Goal: Information Seeking & Learning: Learn about a topic

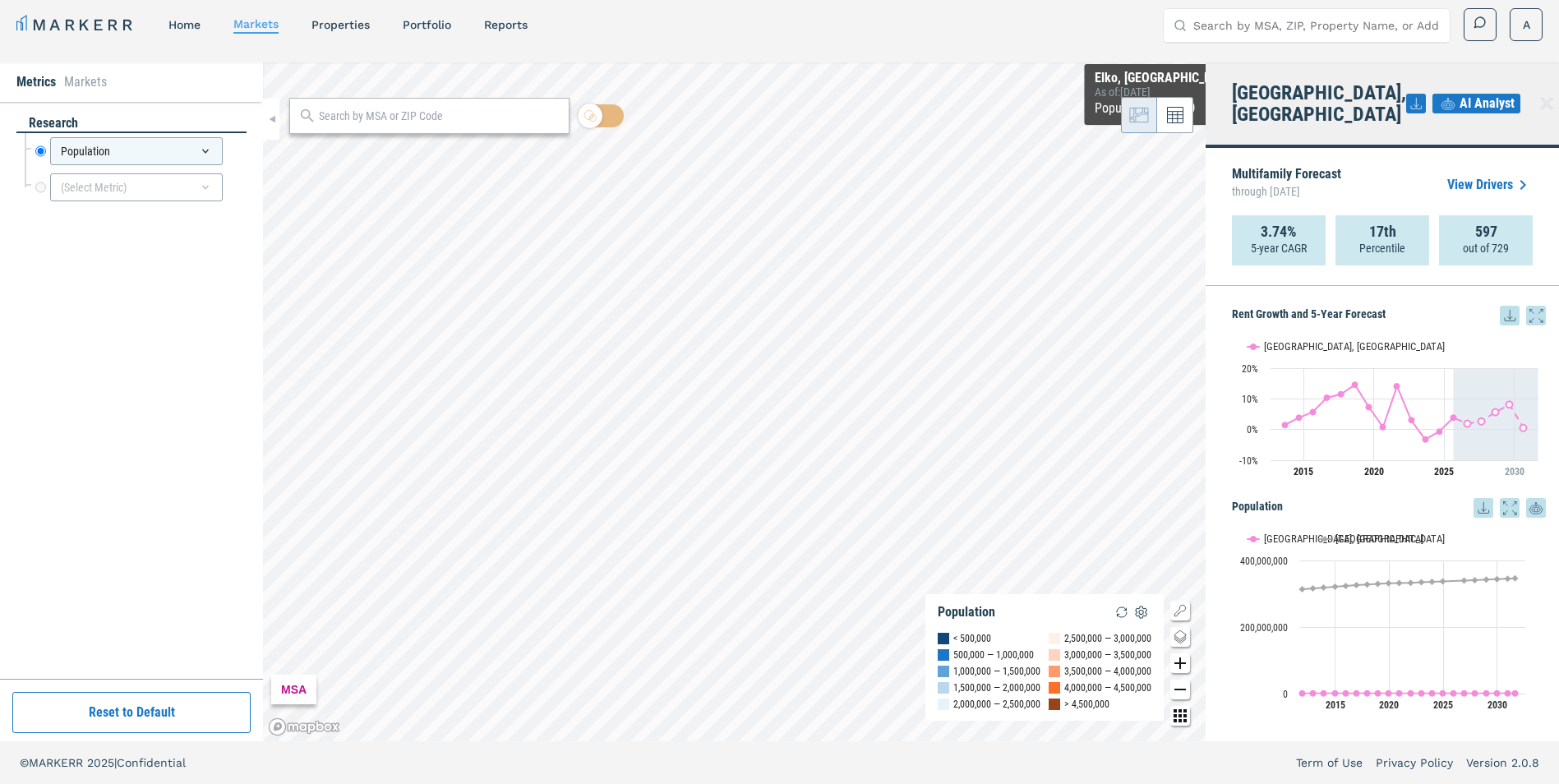
click at [1032, 98] on icon at bounding box center [1547, 104] width 12 height 12
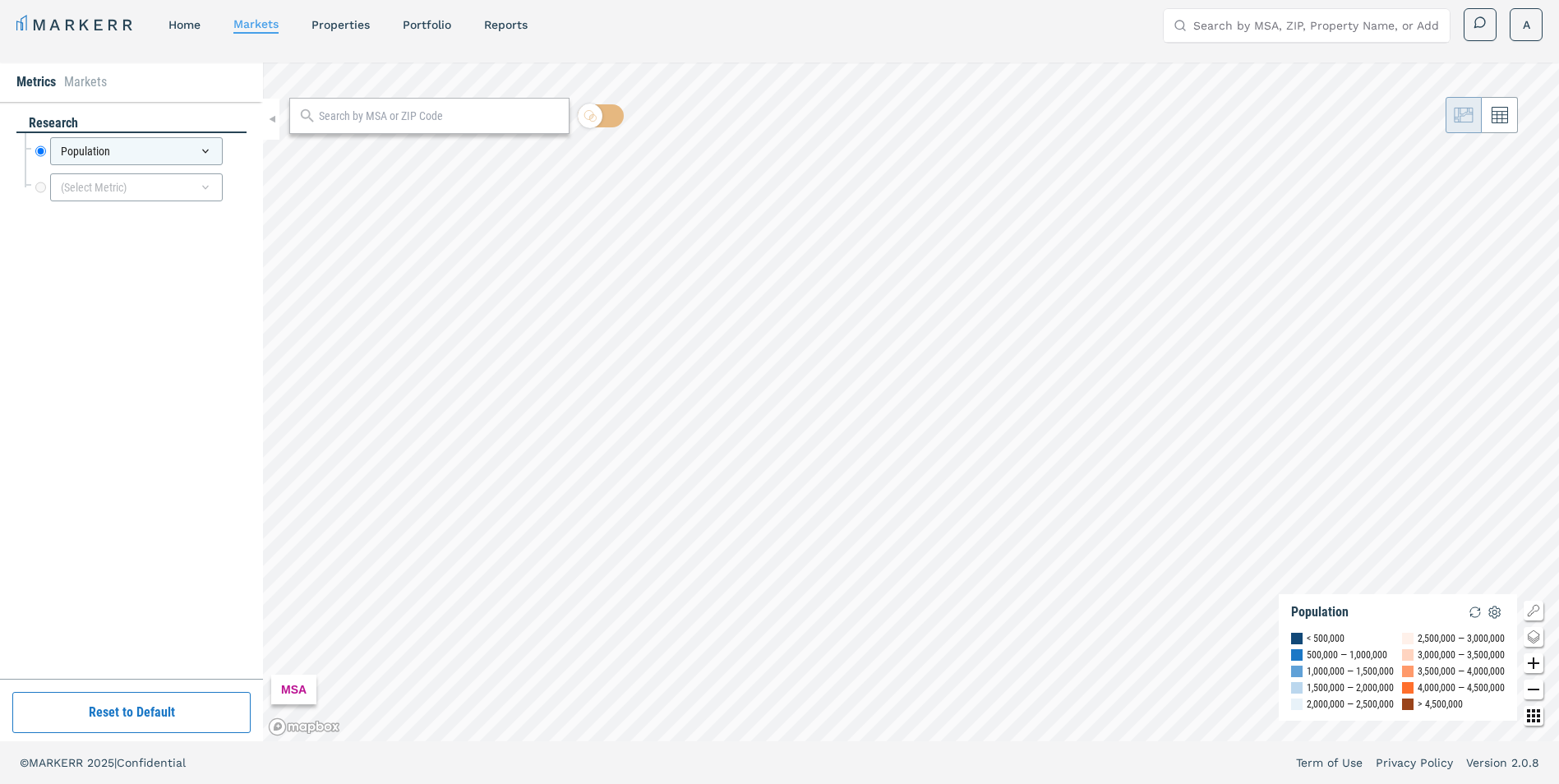
click at [91, 79] on li "Markets" at bounding box center [85, 82] width 42 height 20
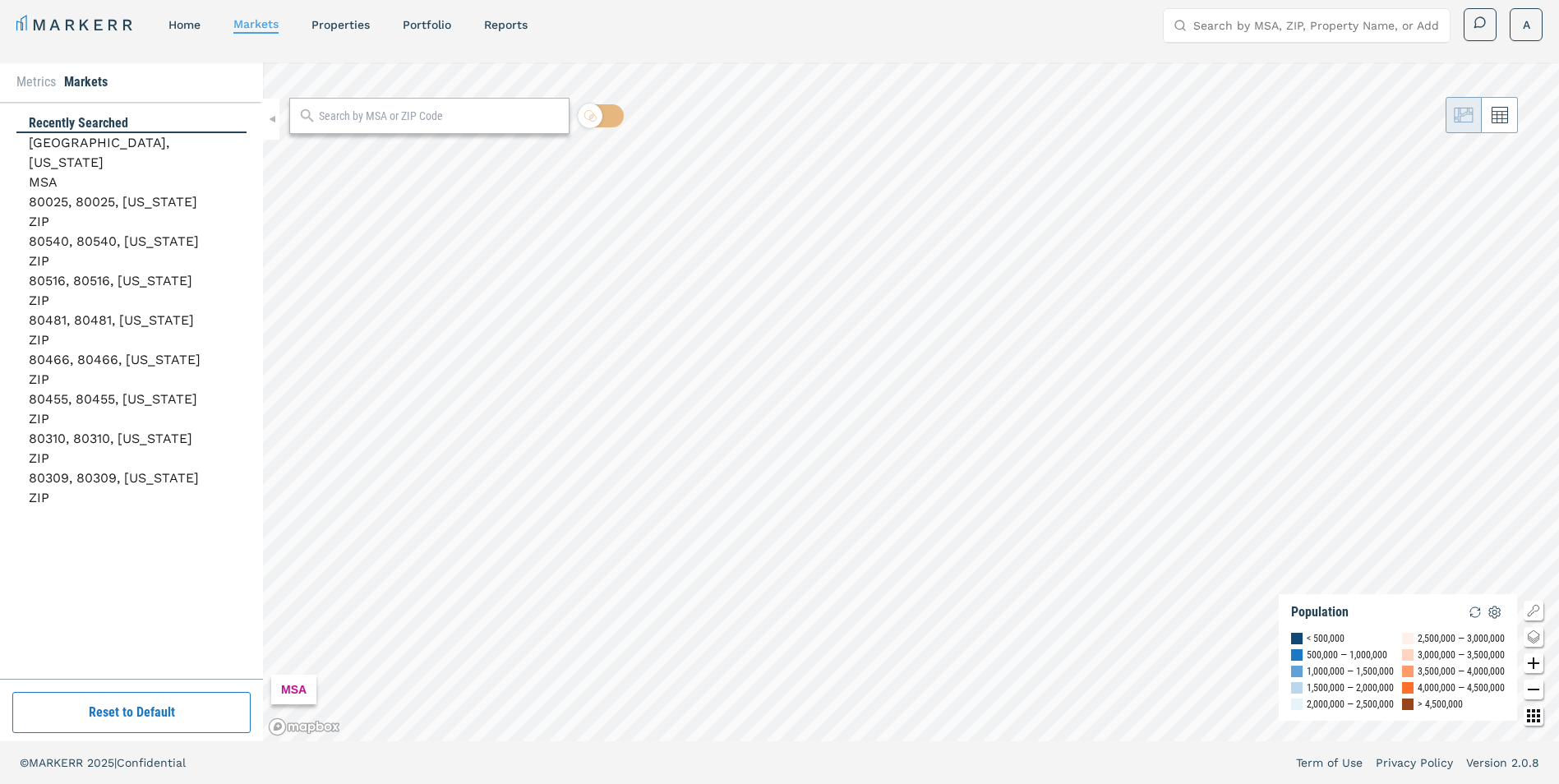
click at [1032, 28] on input "Search by MSA, ZIP, Property Name, or Address" at bounding box center [1317, 25] width 247 height 33
click at [1032, 29] on input "Search by MSA, ZIP, Property Name, or Address" at bounding box center [1317, 25] width 247 height 33
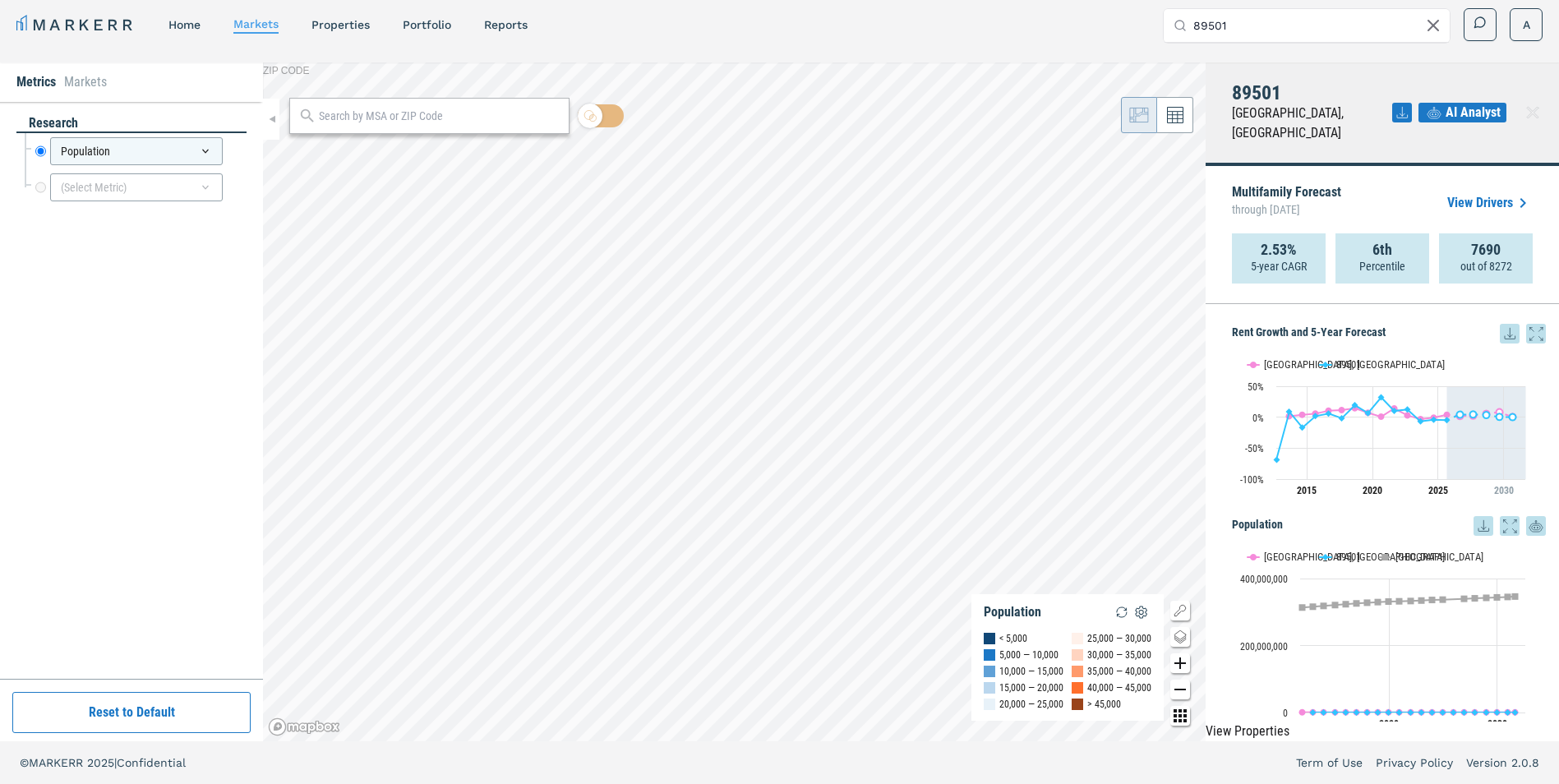
type input "89501"
click at [94, 86] on li "Markets" at bounding box center [85, 82] width 42 height 20
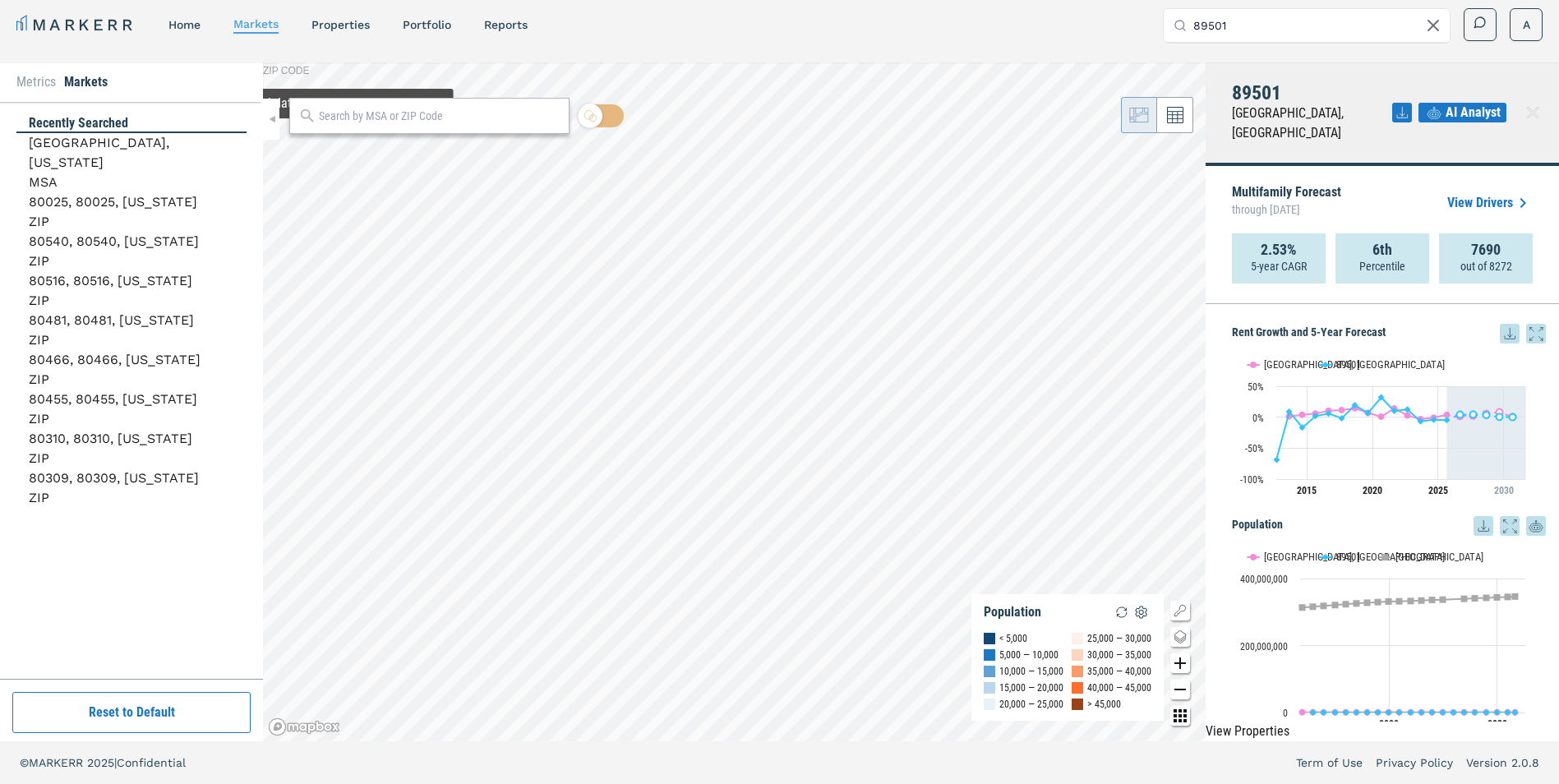
click at [341, 123] on input "text" at bounding box center [440, 116] width 242 height 17
click at [602, 118] on div at bounding box center [590, 116] width 25 height 25
click at [602, 118] on input "checkbox" at bounding box center [601, 116] width 46 height 23
checkbox input "true"
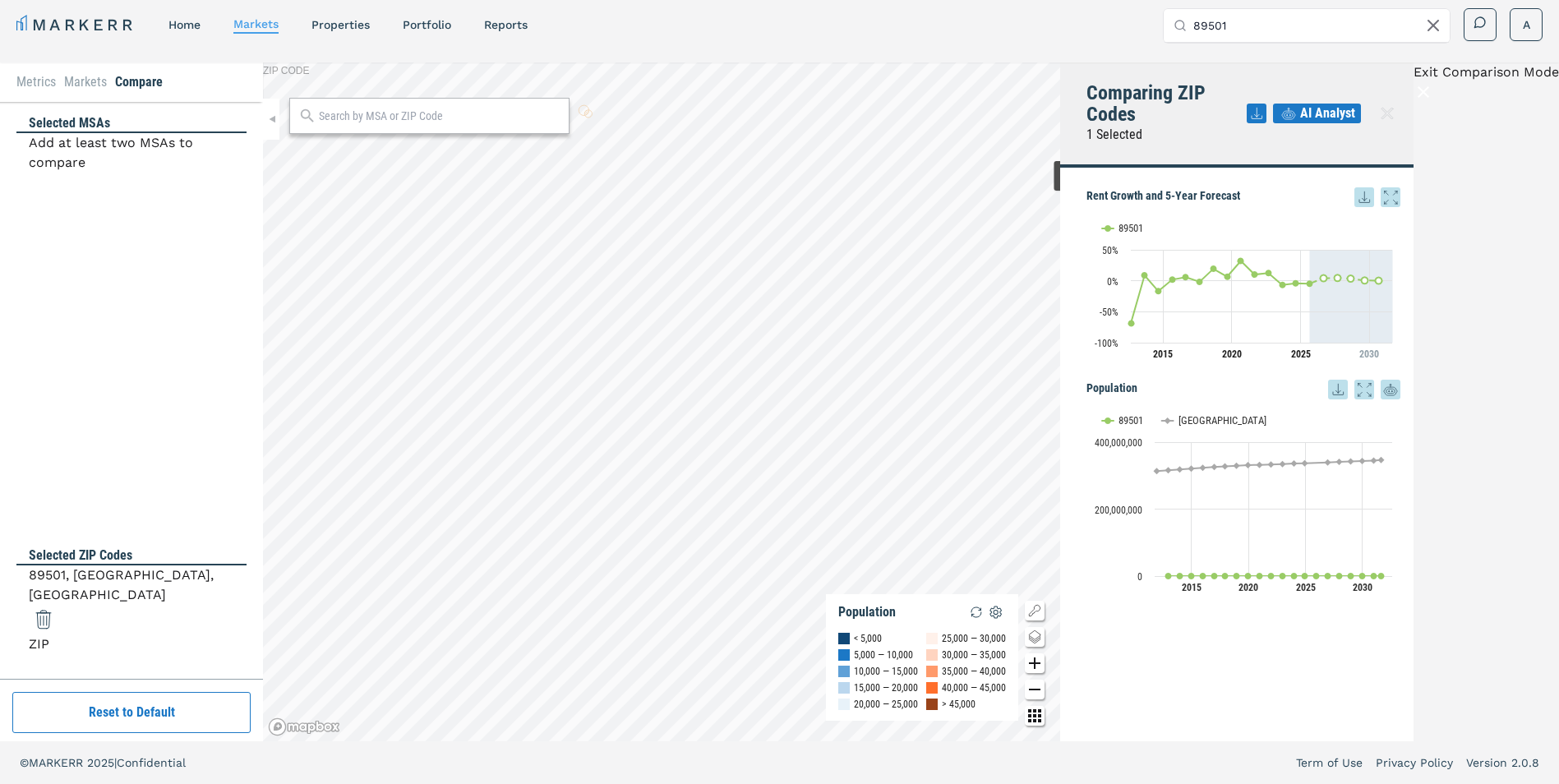
click at [1032, 23] on input "89501" at bounding box center [1317, 25] width 247 height 33
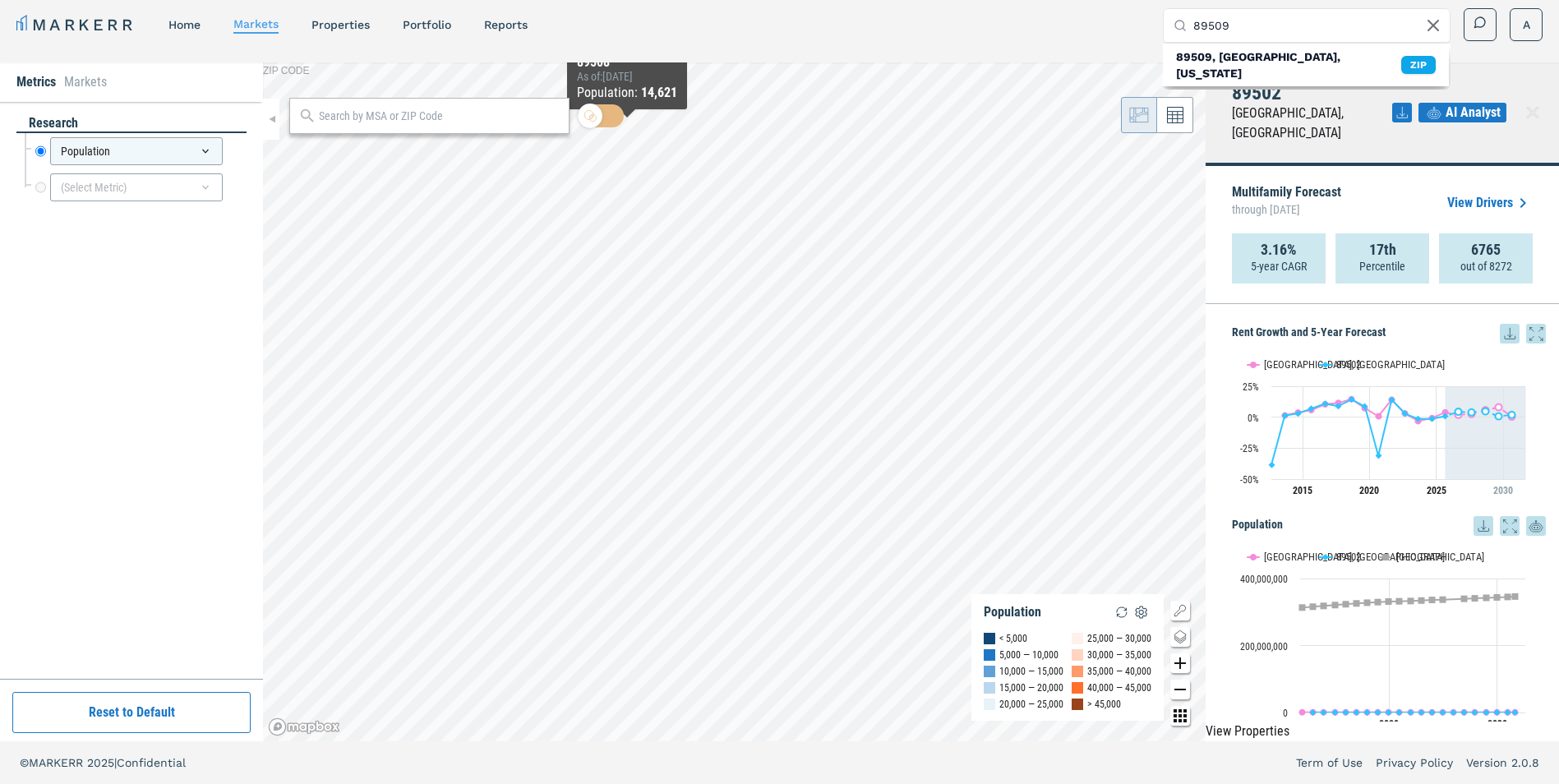
type input "89509"
click at [609, 123] on input "checkbox" at bounding box center [601, 116] width 46 height 23
checkbox input "true"
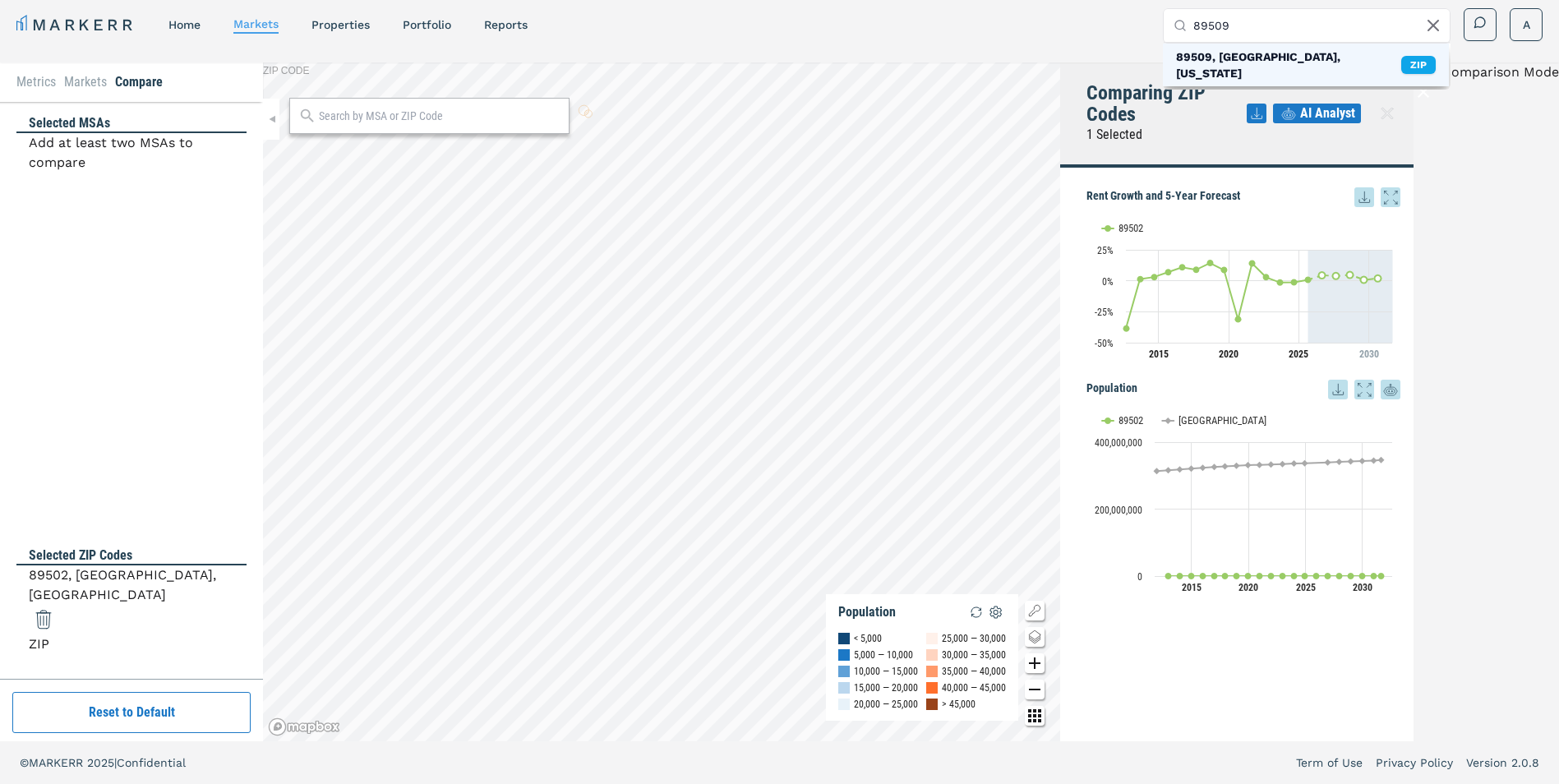
click at [1032, 53] on div "89509, [GEOGRAPHIC_DATA], [US_STATE]" at bounding box center [1288, 64] width 225 height 33
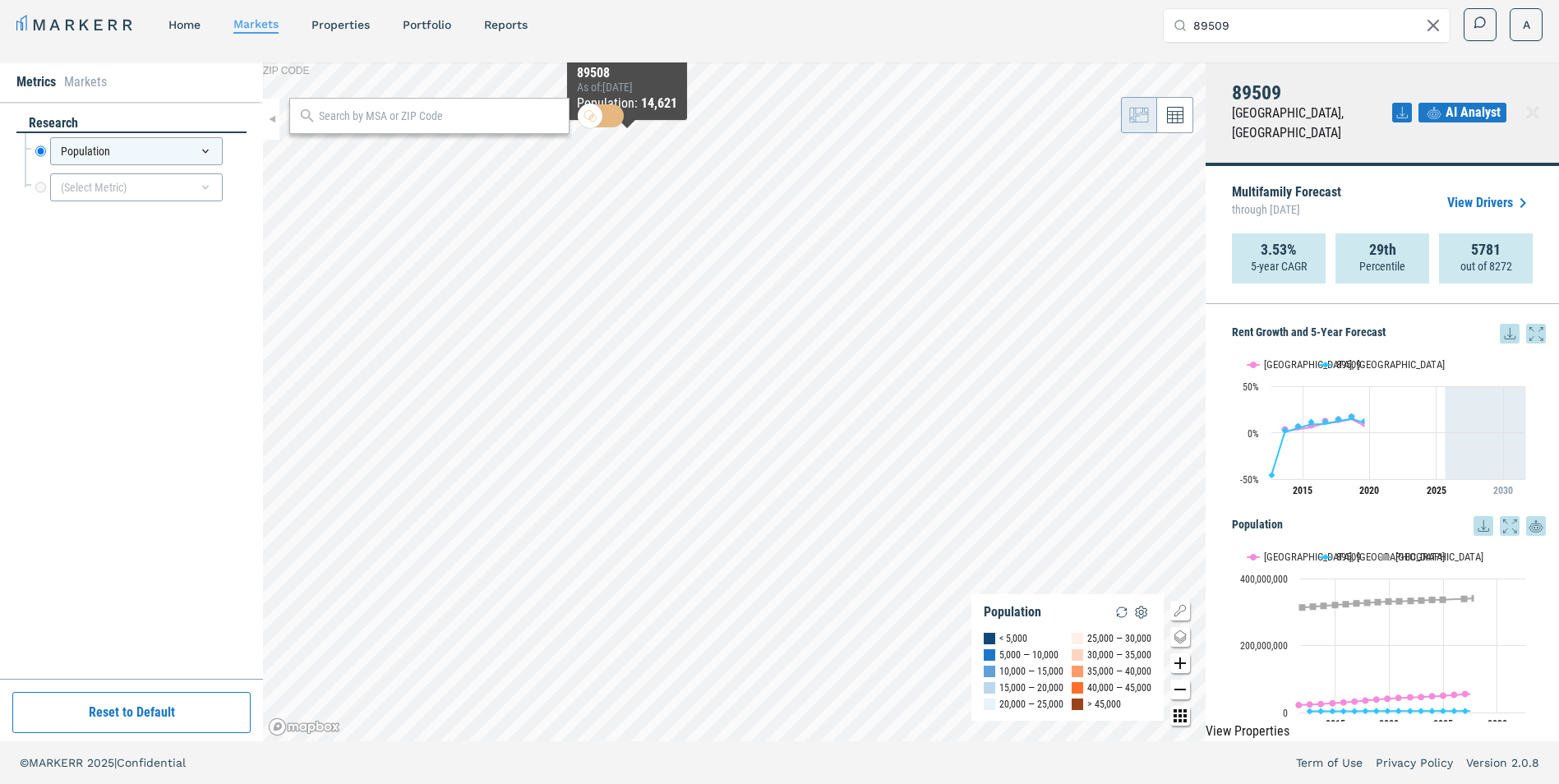
click at [617, 123] on input "checkbox" at bounding box center [601, 116] width 46 height 23
checkbox input "true"
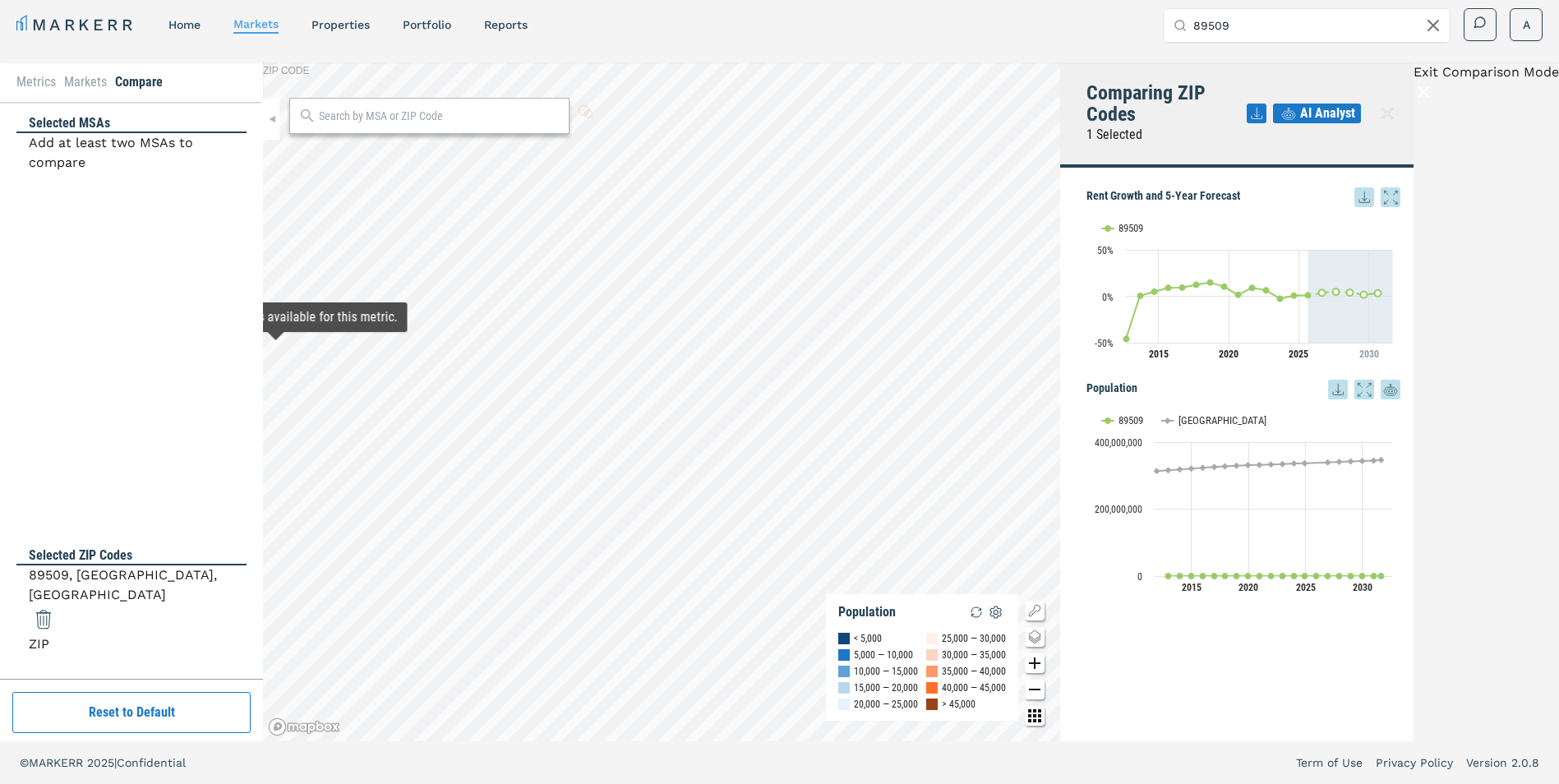
click at [186, 546] on div "Selected ZIP Codes 89509, [GEOGRAPHIC_DATA], [GEOGRAPHIC_DATA] ZIP" at bounding box center [131, 605] width 230 height 119
click at [431, 117] on input "text" at bounding box center [440, 116] width 242 height 17
click at [416, 156] on span "89509, [GEOGRAPHIC_DATA], [US_STATE] ZIP" at bounding box center [430, 153] width 281 height 32
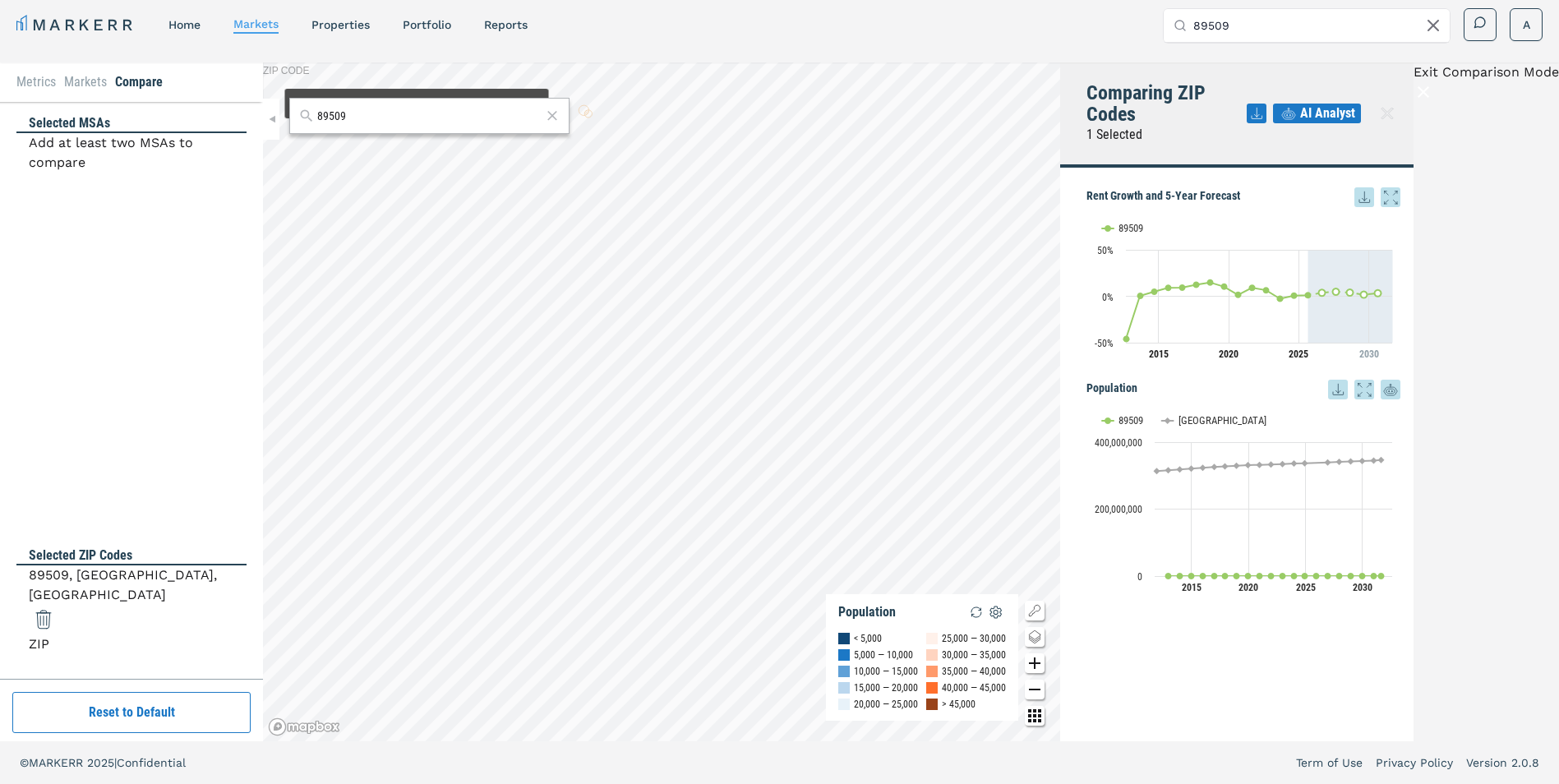
click at [417, 129] on div "89509" at bounding box center [430, 116] width 281 height 37
click at [392, 118] on input "89509" at bounding box center [429, 116] width 224 height 17
type input "89501"
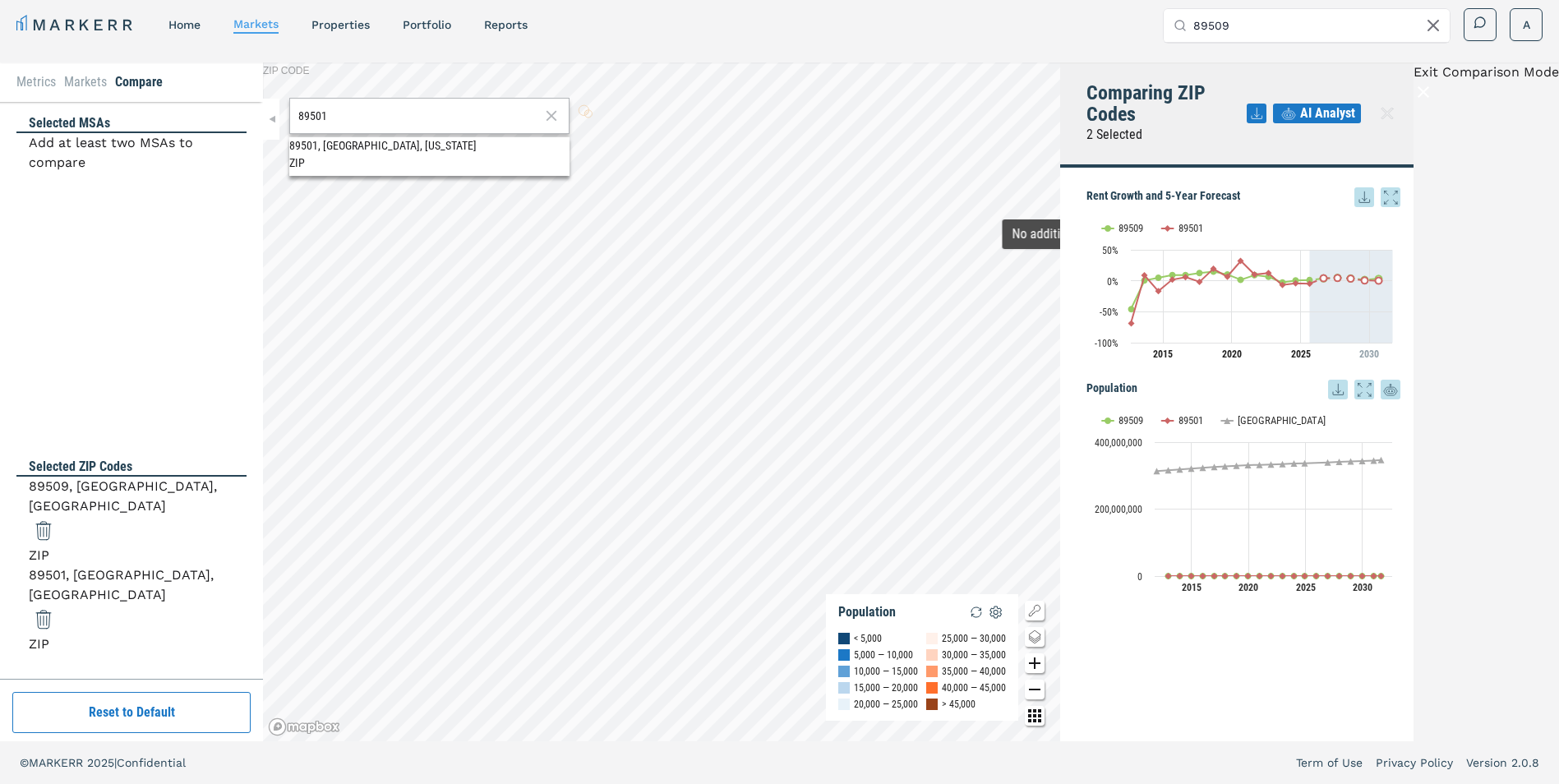
click at [1032, 194] on icon at bounding box center [1364, 197] width 20 height 20
click at [1032, 384] on h5 "Population" at bounding box center [1244, 389] width 314 height 20
click at [1032, 386] on icon at bounding box center [1338, 389] width 20 height 20
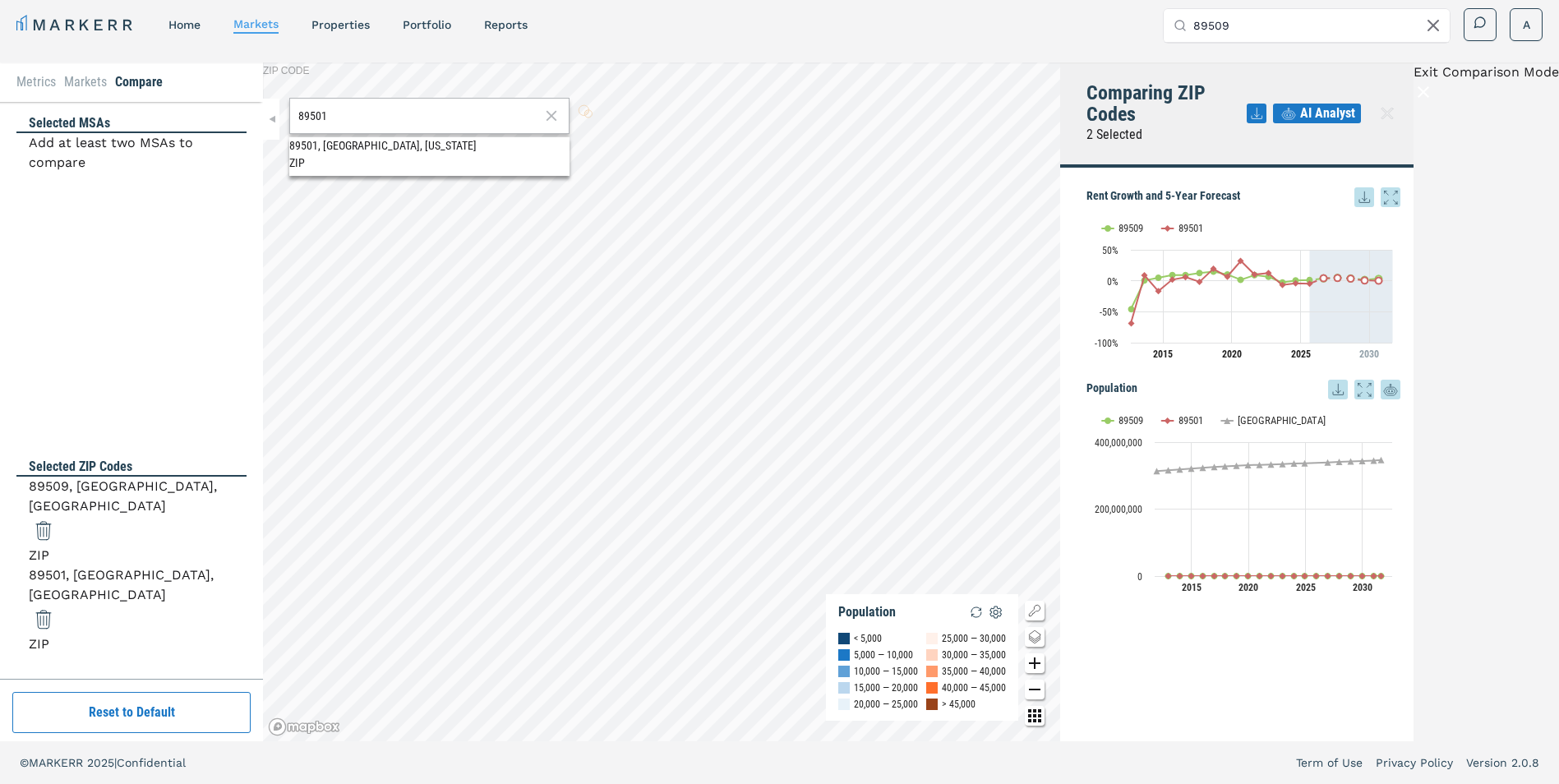
click at [1032, 123] on div "No additional data is available for this metric." at bounding box center [1204, 119] width 244 height 17
click at [287, 118] on div "89501 89501, [GEOGRAPHIC_DATA], [US_STATE] ZIP ZIP CODE Population < 5,000 5,00…" at bounding box center [661, 401] width 797 height 678
click at [59, 515] on icon at bounding box center [43, 530] width 31 height 30
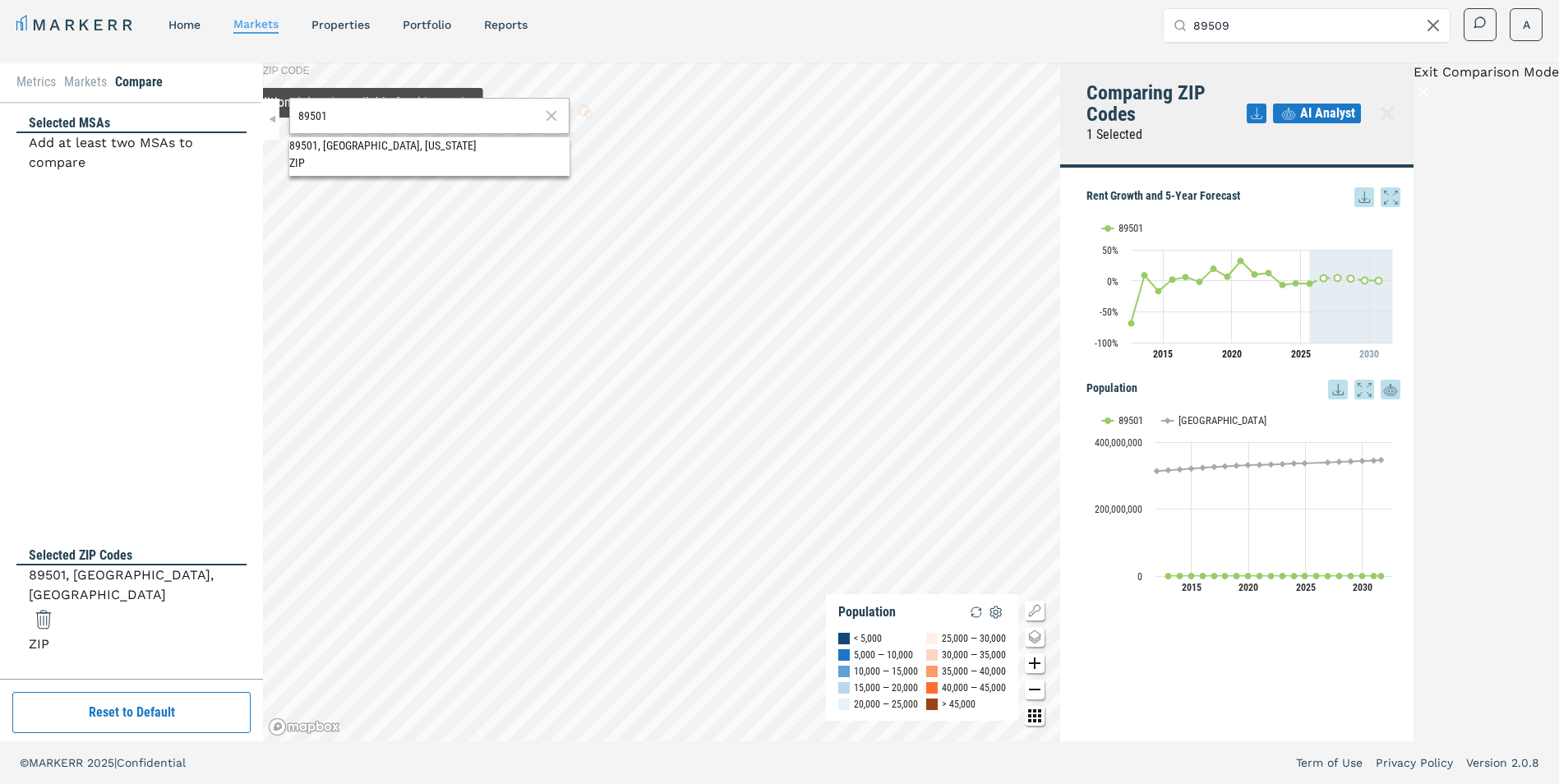
click at [287, 119] on div "89501 89501, [GEOGRAPHIC_DATA], [US_STATE] ZIP ZIP CODE Population < 5,000 5,00…" at bounding box center [661, 401] width 797 height 678
click at [446, 124] on div at bounding box center [430, 116] width 281 height 37
click at [435, 116] on input "text" at bounding box center [440, 116] width 242 height 17
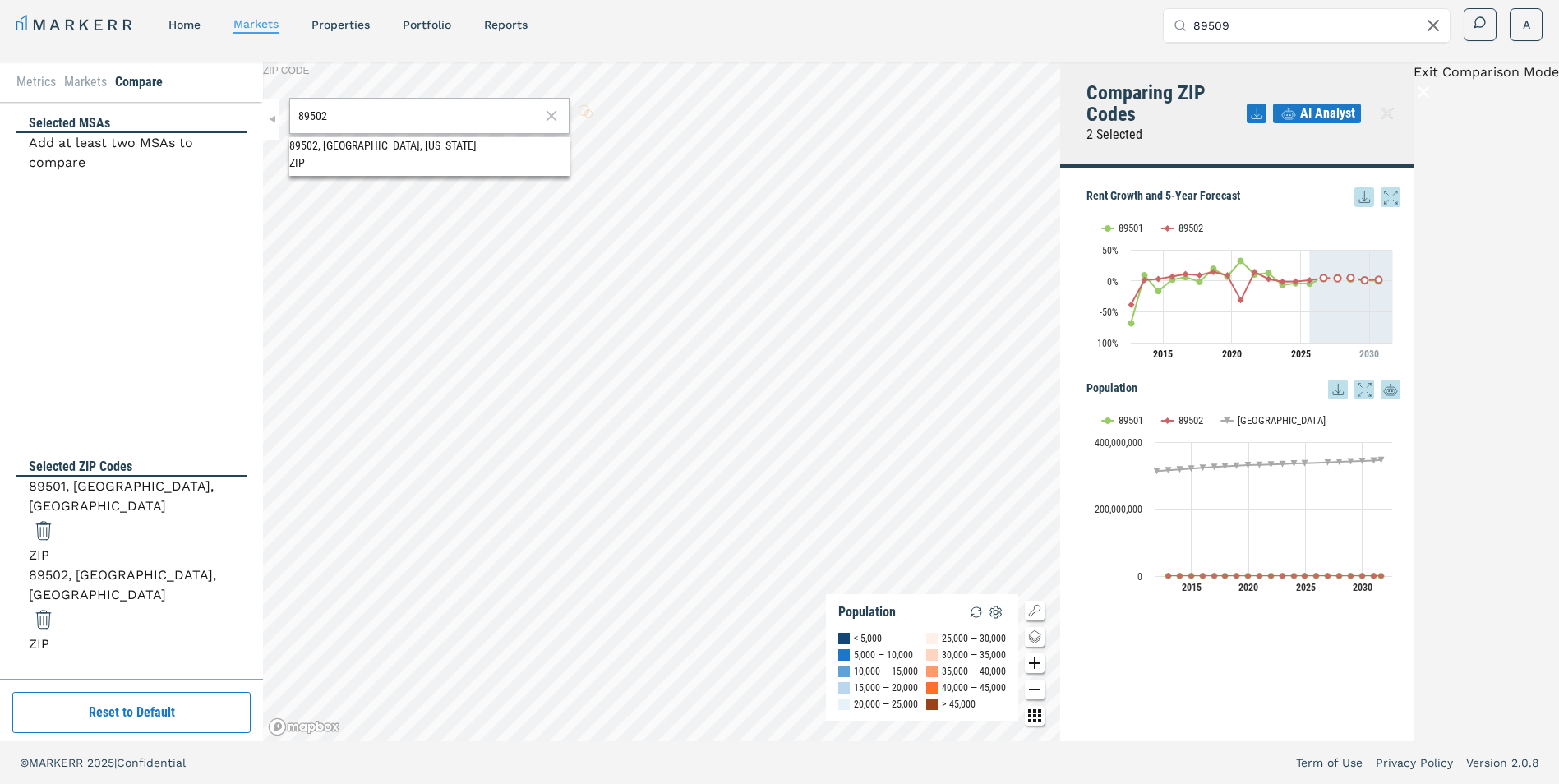
click at [59, 515] on icon at bounding box center [43, 530] width 31 height 30
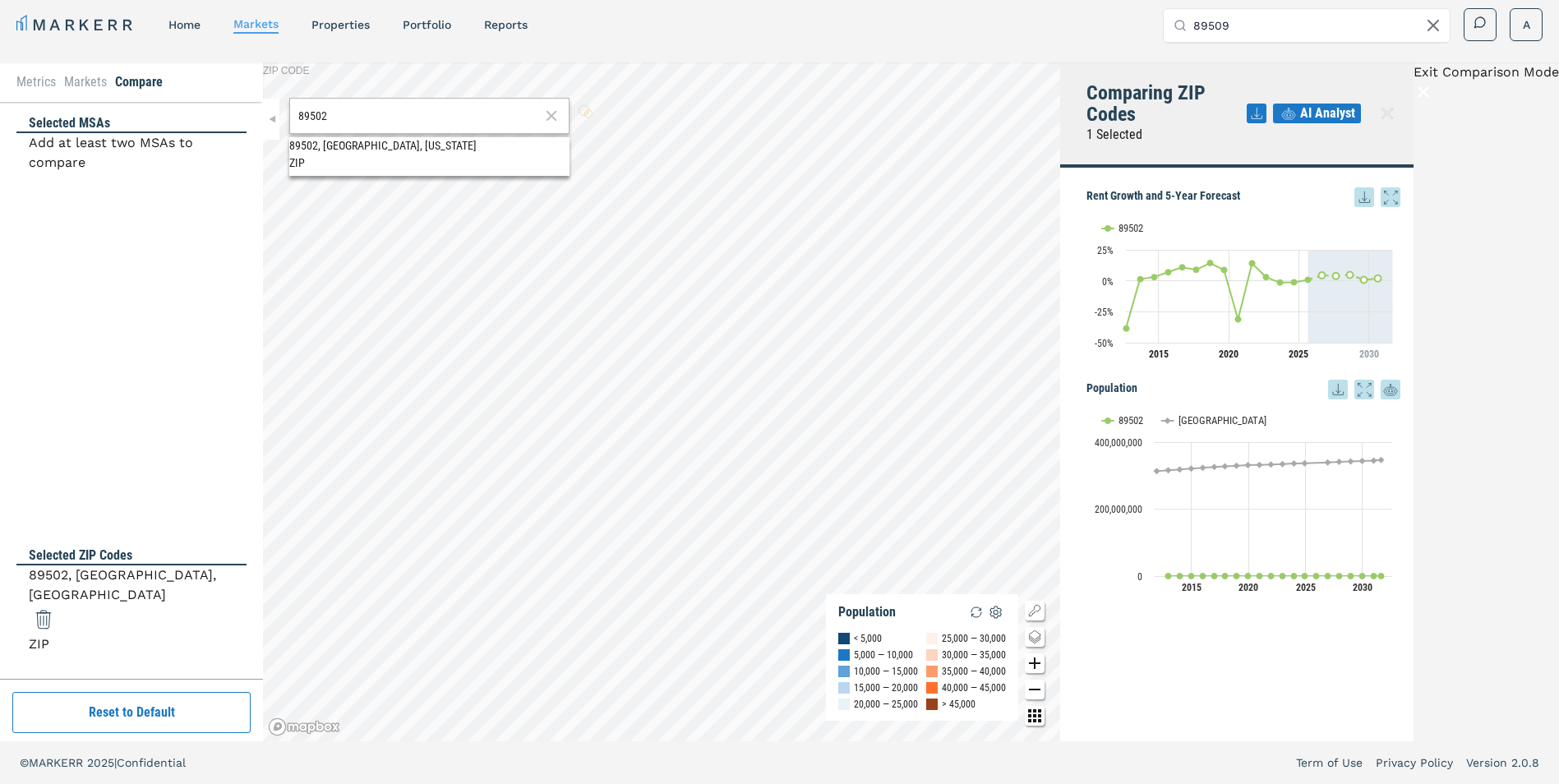
click at [369, 119] on input "89502" at bounding box center [419, 116] width 242 height 17
click at [366, 154] on div "89595, [GEOGRAPHIC_DATA], [US_STATE]" at bounding box center [430, 145] width 281 height 17
click at [397, 119] on input "89595" at bounding box center [429, 116] width 224 height 17
click at [403, 125] on div "89595" at bounding box center [430, 116] width 281 height 37
click at [411, 119] on input "89595" at bounding box center [429, 116] width 224 height 17
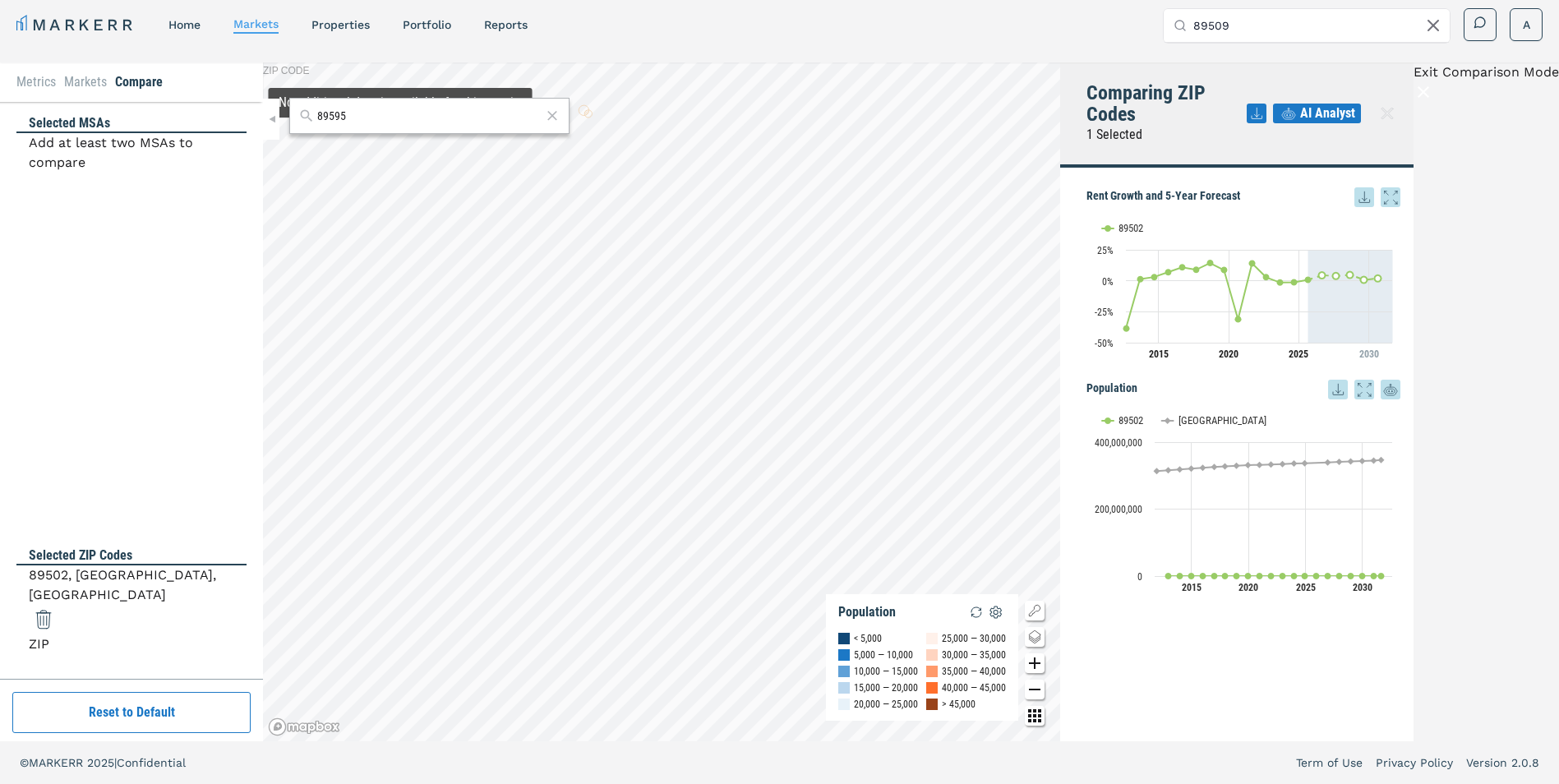
click at [389, 109] on input "89595" at bounding box center [429, 116] width 224 height 17
type input "8959"
click at [392, 172] on span "89595, [GEOGRAPHIC_DATA], [US_STATE] ZIP" at bounding box center [430, 188] width 281 height 32
click at [372, 119] on input "8959" at bounding box center [429, 116] width 224 height 17
click at [545, 118] on icon at bounding box center [552, 116] width 17 height 20
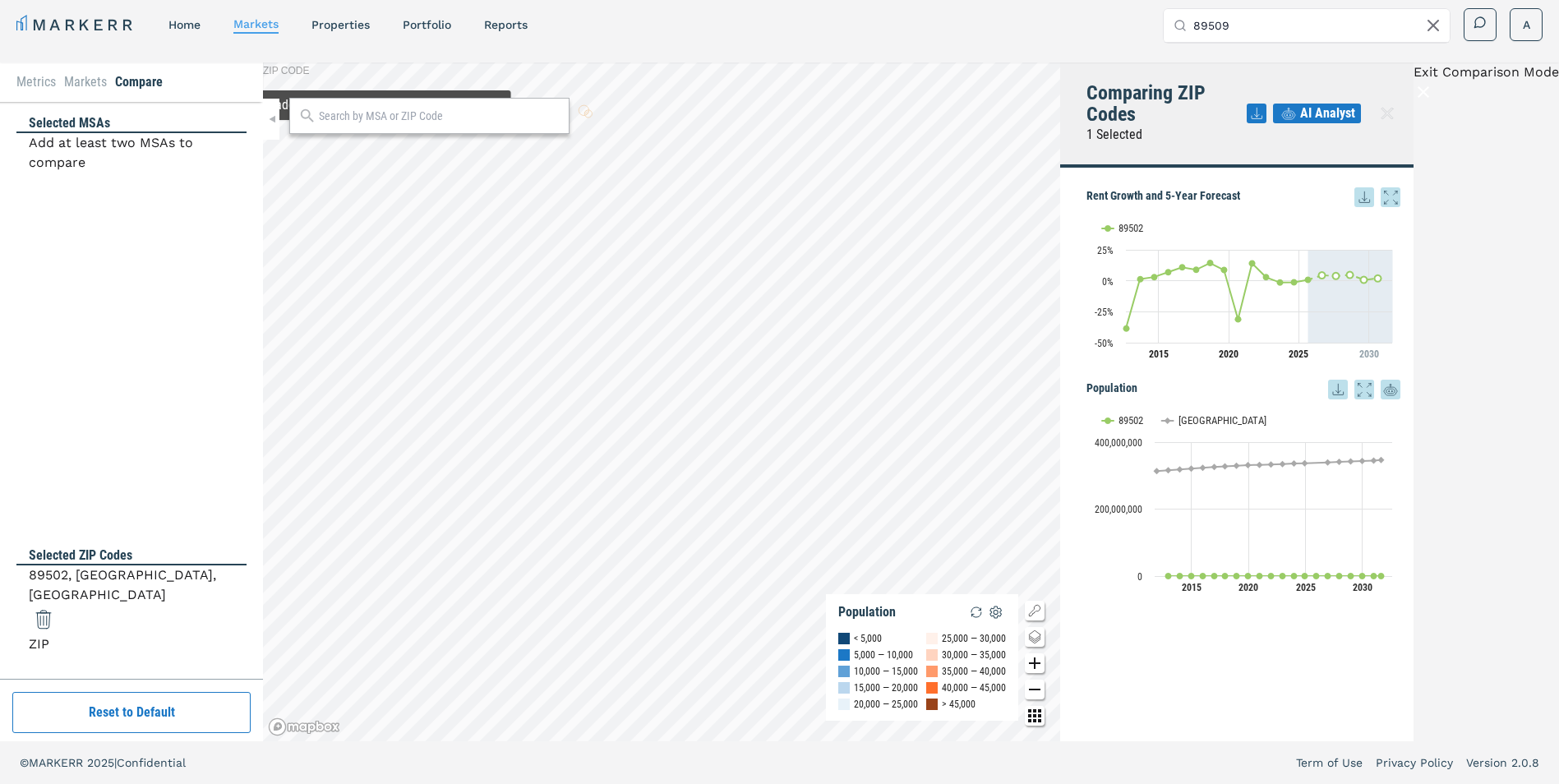
click at [428, 113] on input "text" at bounding box center [440, 116] width 242 height 17
type input "89595"
click at [428, 144] on span "89595, [GEOGRAPHIC_DATA], [US_STATE] ZIP" at bounding box center [430, 153] width 281 height 32
